Goal: Transaction & Acquisition: Purchase product/service

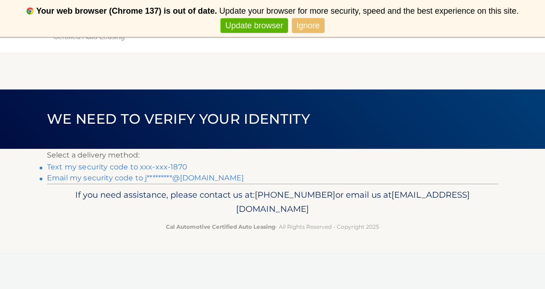
click at [187, 179] on link "Email my security code to j*********@gmail.com" at bounding box center [145, 177] width 197 height 9
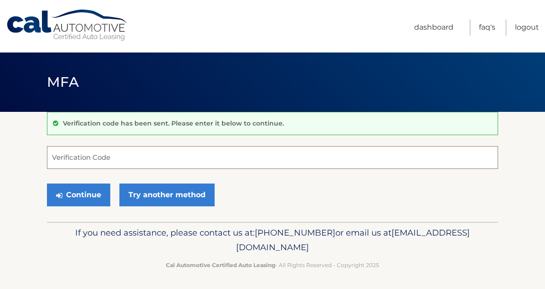
click at [105, 157] on input "Verification Code" at bounding box center [273, 157] width 452 height 23
paste input "658989"
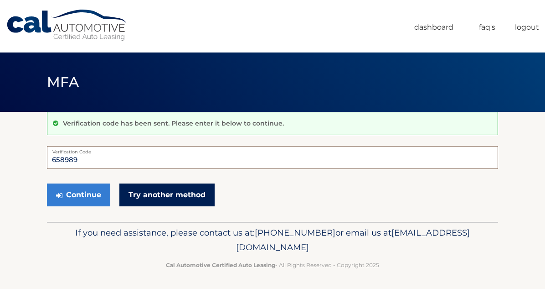
type input "658989"
click at [161, 200] on link "Try another method" at bounding box center [166, 194] width 95 height 23
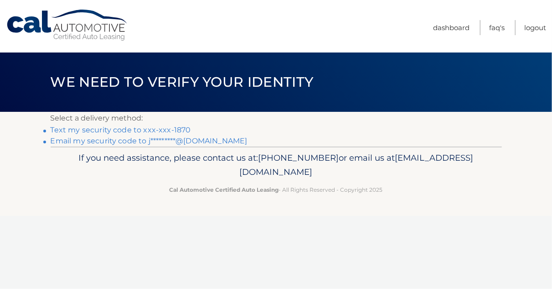
click at [175, 145] on link "Email my security code to j*********@gmail.com" at bounding box center [149, 140] width 197 height 9
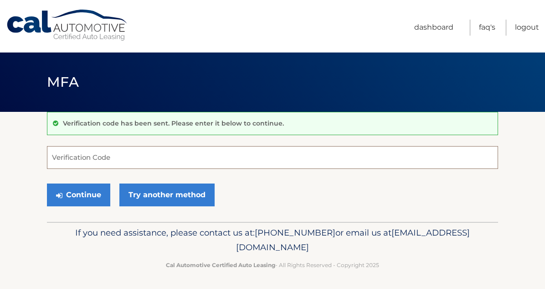
click at [99, 160] on input "Verification Code" at bounding box center [273, 157] width 452 height 23
click at [133, 151] on input "Verification Code" at bounding box center [273, 157] width 452 height 23
paste input "343860"
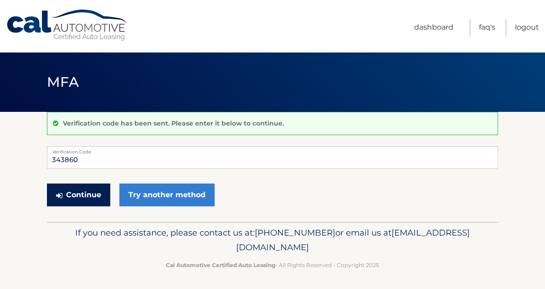
click at [83, 196] on button "Continue" at bounding box center [78, 194] width 63 height 23
click at [96, 163] on input "343860" at bounding box center [273, 157] width 452 height 23
type input "343860"
click at [84, 199] on button "Continue" at bounding box center [78, 194] width 63 height 23
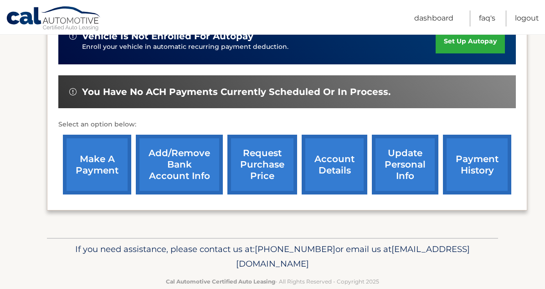
scroll to position [263, 0]
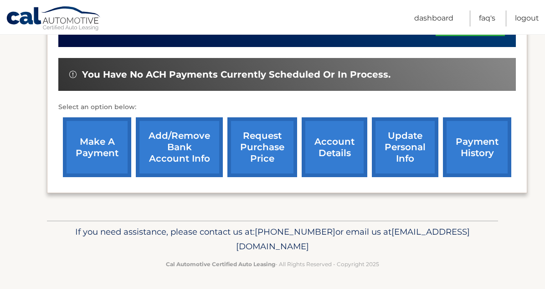
click at [91, 162] on link "make a payment" at bounding box center [97, 147] width 68 height 60
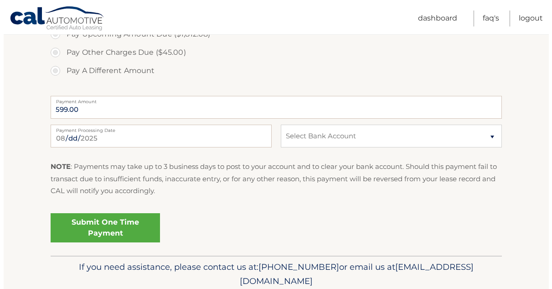
scroll to position [502, 0]
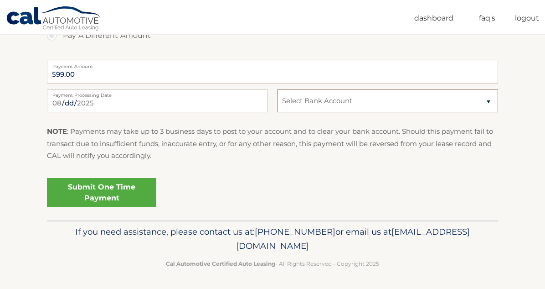
click at [408, 109] on select "Select Bank Account Checking JPMORGAN CHASE BANK, NA *****0152 Checking TD BANK…" at bounding box center [387, 100] width 221 height 23
select select "YjQ3ZDQ2MTItNmRhYi00YjhkLWI5NzEtZDkxMjc0MGQ5Njkx"
click at [277, 89] on select "Select Bank Account Checking JPMORGAN CHASE BANK, NA *****0152 Checking TD BANK…" at bounding box center [387, 100] width 221 height 23
click at [93, 196] on link "Submit One Time Payment" at bounding box center [101, 192] width 109 height 29
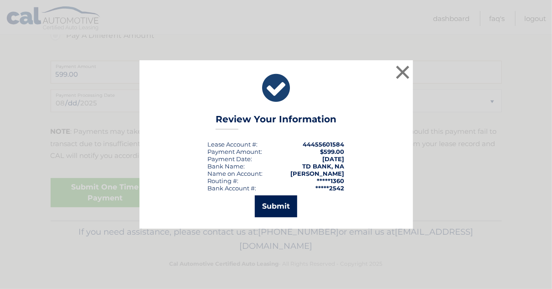
click at [260, 196] on button "Submit" at bounding box center [276, 206] width 42 height 22
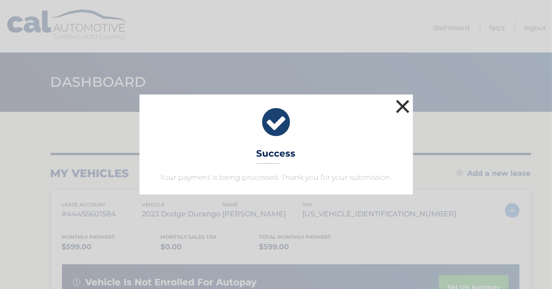
click at [407, 106] on button "×" at bounding box center [403, 106] width 18 height 18
